Goal: Task Accomplishment & Management: Use online tool/utility

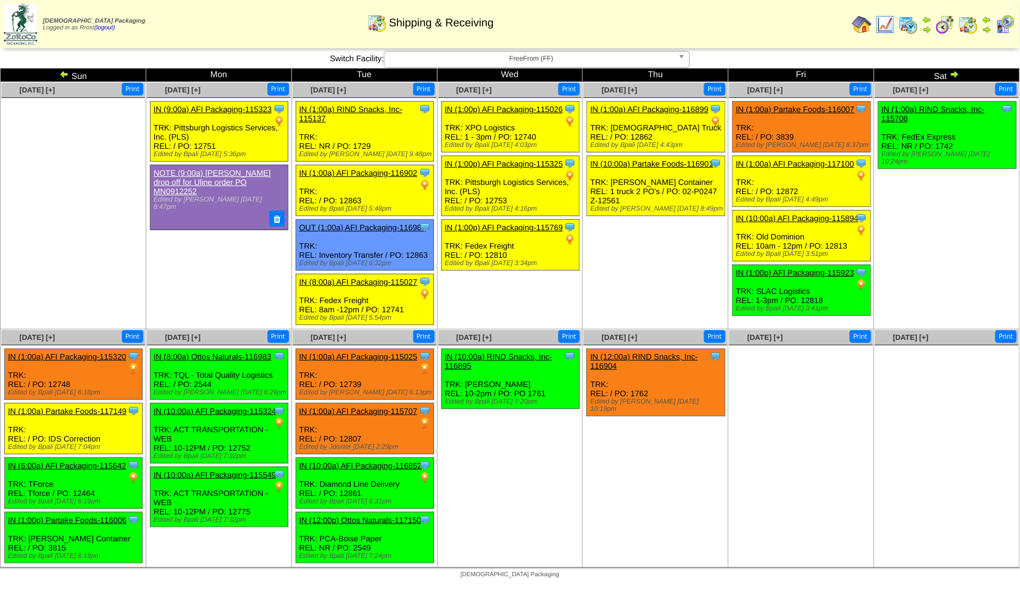
click at [617, 506] on ul "Clone Item IN (12:00a) RIND Snacks, Inc-116904 RIND Snacks, Inc. ScheduleID: 11…" at bounding box center [655, 440] width 144 height 184
click at [65, 72] on img at bounding box center [64, 74] width 10 height 10
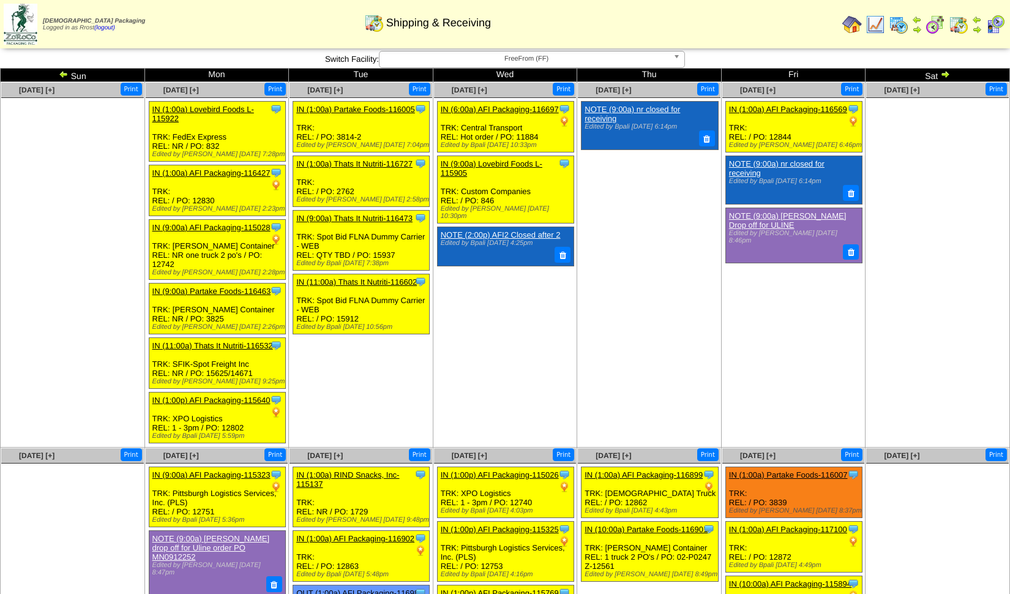
click at [57, 78] on td "Sun" at bounding box center [73, 75] width 144 height 13
click at [63, 72] on img at bounding box center [64, 74] width 10 height 10
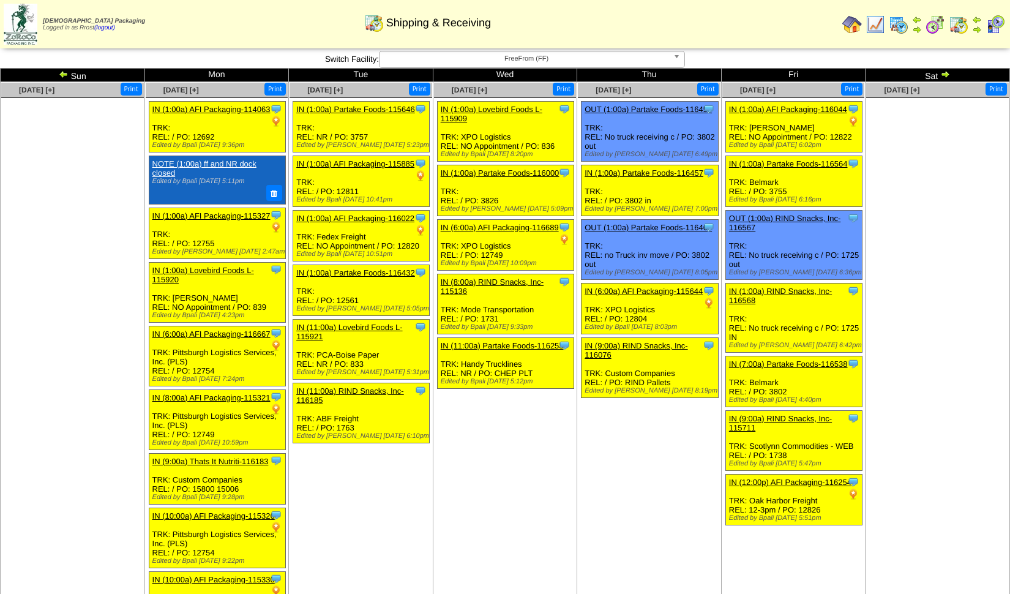
click at [940, 69] on td "Sat" at bounding box center [938, 75] width 144 height 13
click at [942, 71] on img at bounding box center [945, 74] width 10 height 10
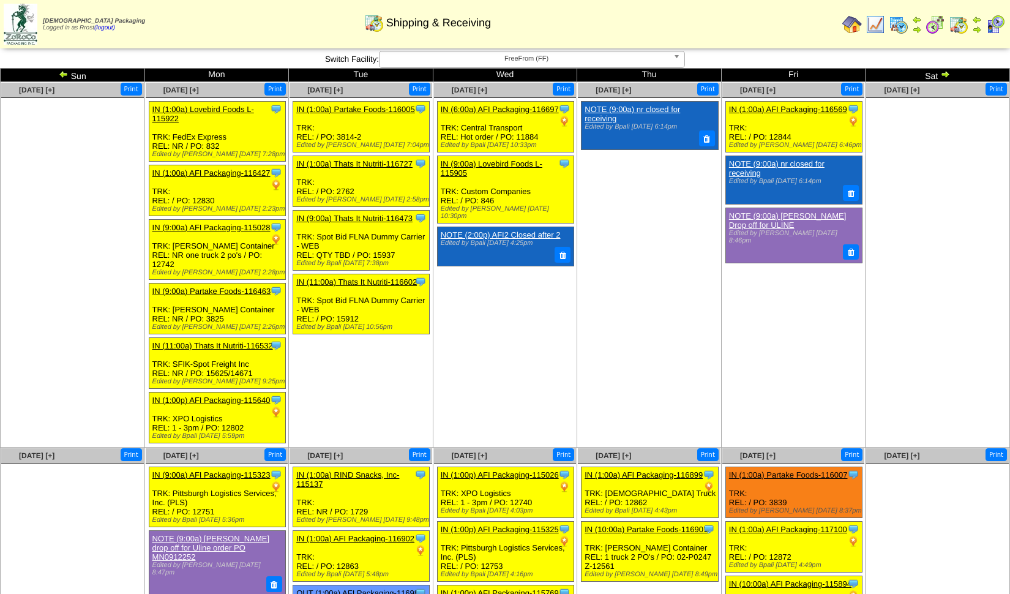
click at [942, 71] on img at bounding box center [945, 74] width 10 height 10
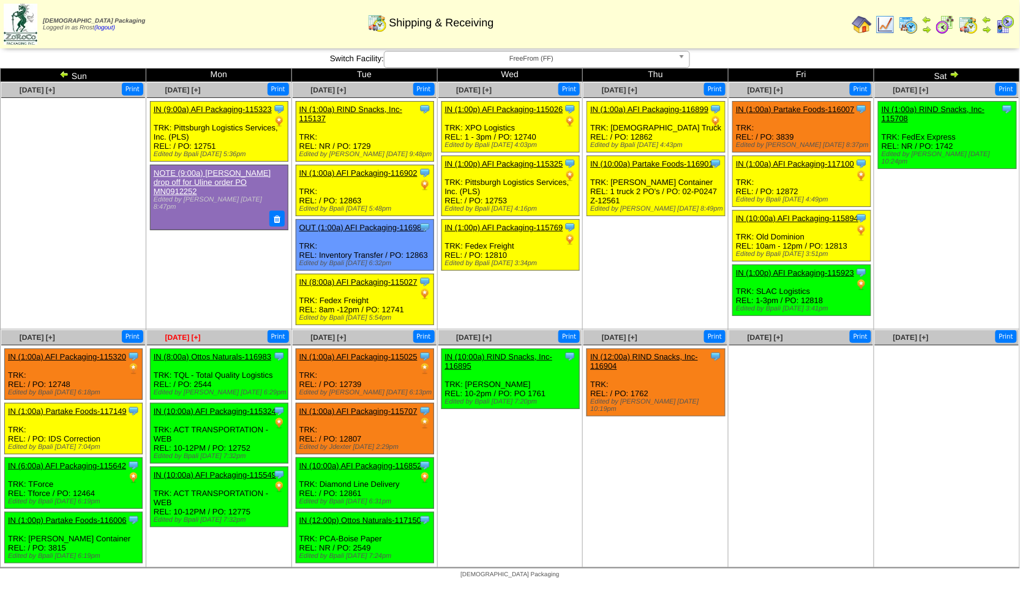
click at [174, 333] on span "Sep 22 [+]" at bounding box center [183, 337] width 36 height 9
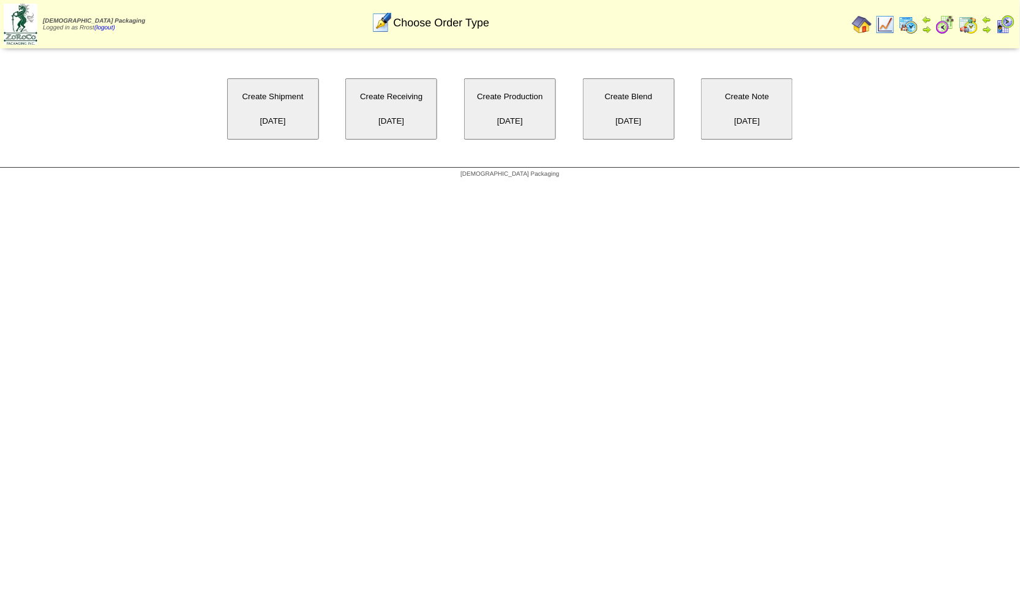
click at [383, 91] on button "Create Receiving 09/22/2025" at bounding box center [391, 108] width 92 height 61
